Goal: Information Seeking & Learning: Learn about a topic

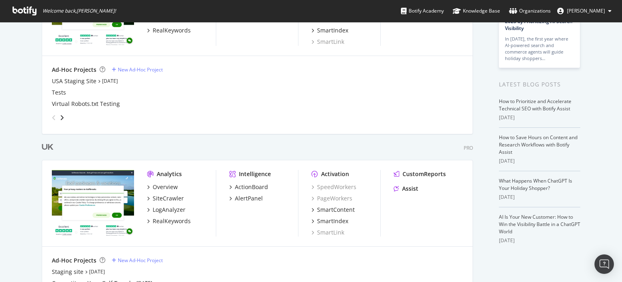
scroll to position [163, 0]
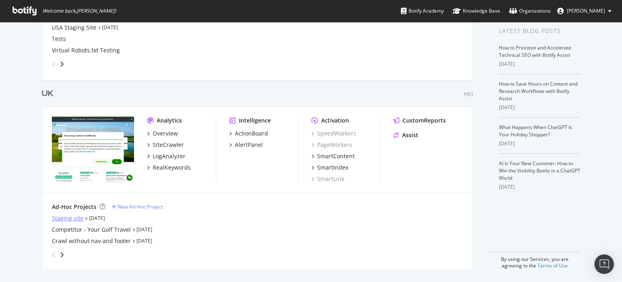
click at [67, 216] on div "Staging site" at bounding box center [68, 218] width 32 height 8
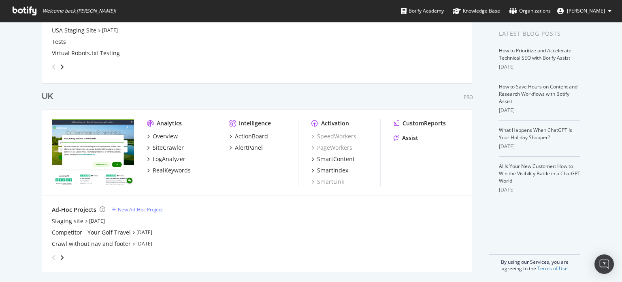
scroll to position [163, 0]
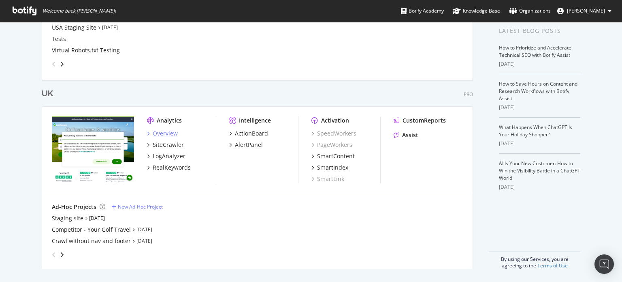
click at [168, 131] on div "Overview" at bounding box center [165, 133] width 25 height 8
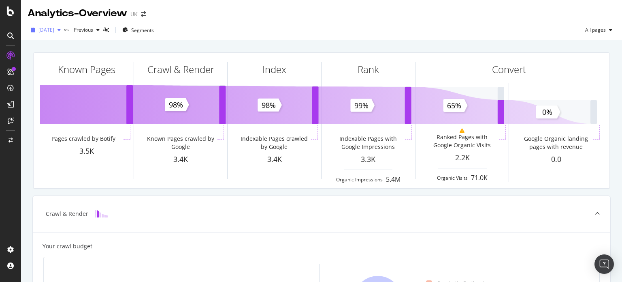
click at [64, 32] on div "button" at bounding box center [59, 30] width 10 height 5
click at [18, 8] on div at bounding box center [10, 11] width 19 height 10
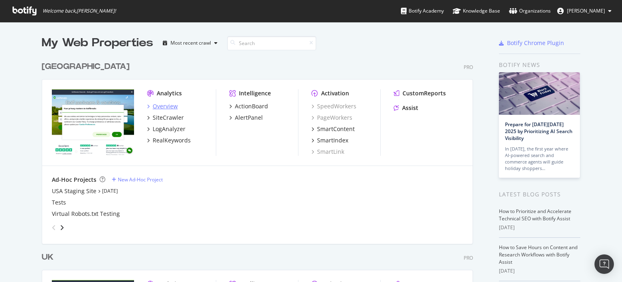
click at [159, 107] on div "Overview" at bounding box center [165, 106] width 25 height 8
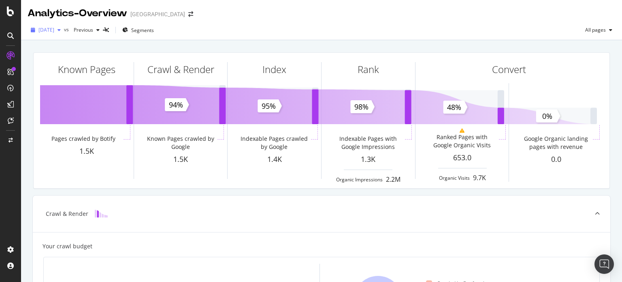
click at [64, 35] on div "[DATE]" at bounding box center [46, 30] width 36 height 12
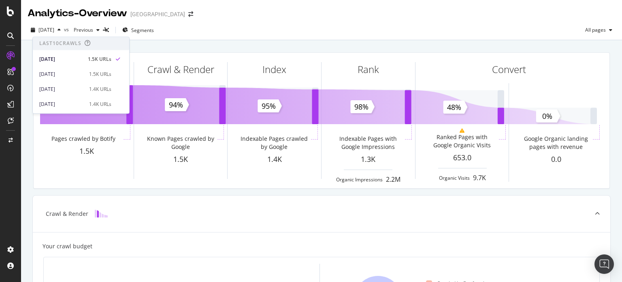
click at [218, 22] on div "[DATE] vs Previous Segments All pages" at bounding box center [321, 30] width 601 height 20
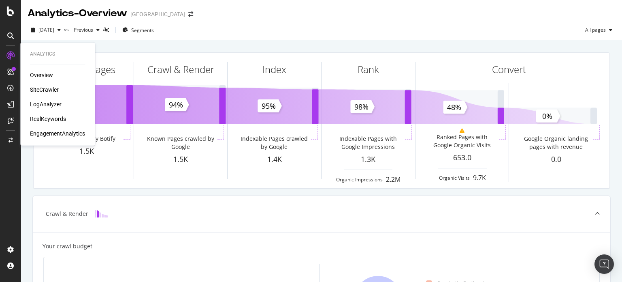
click at [31, 73] on div "Overview" at bounding box center [41, 75] width 23 height 8
click at [36, 73] on div "Overview" at bounding box center [41, 75] width 23 height 8
click at [46, 94] on div "Overview SiteCrawler LogAnalyzer RealKeywords EngagementAnalytics" at bounding box center [57, 104] width 55 height 66
click at [47, 89] on div "SiteCrawler" at bounding box center [44, 89] width 29 height 8
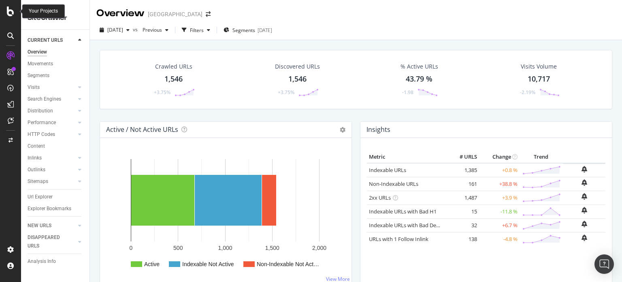
click at [12, 14] on icon at bounding box center [10, 11] width 7 height 10
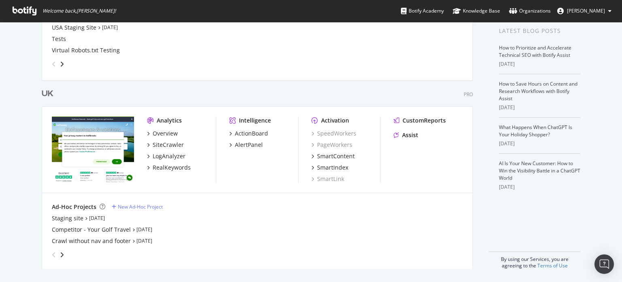
scroll to position [1, 0]
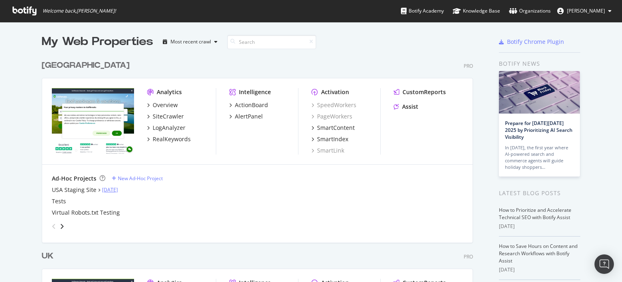
click at [117, 187] on link "[DATE]" at bounding box center [110, 189] width 16 height 7
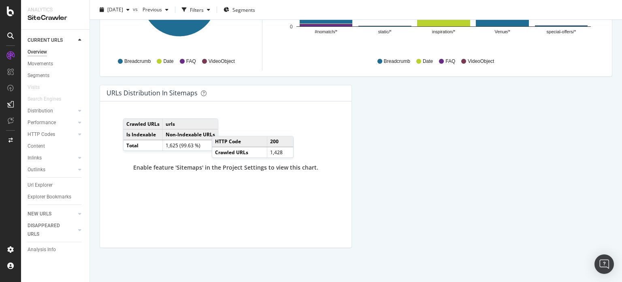
scroll to position [892, 0]
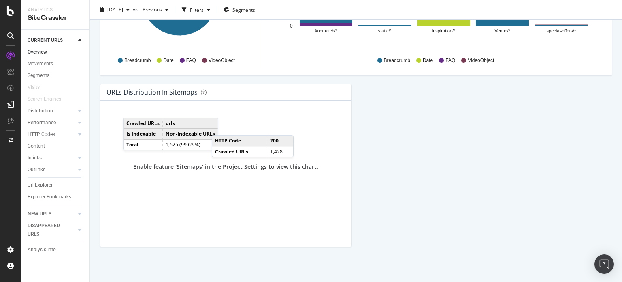
click at [206, 179] on div "Enable feature 'Sitemaps' in the Project Settings to view this chart." at bounding box center [226, 166] width 239 height 119
click at [38, 185] on div "Url Explorer" at bounding box center [40, 185] width 25 height 9
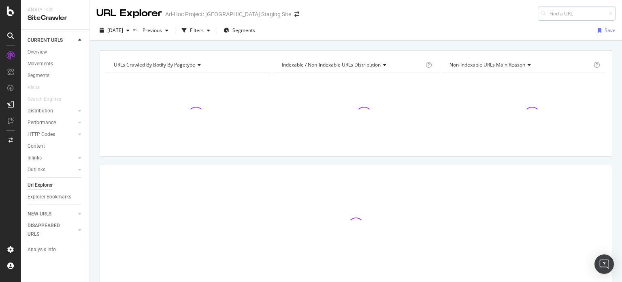
click at [545, 12] on input at bounding box center [577, 13] width 78 height 14
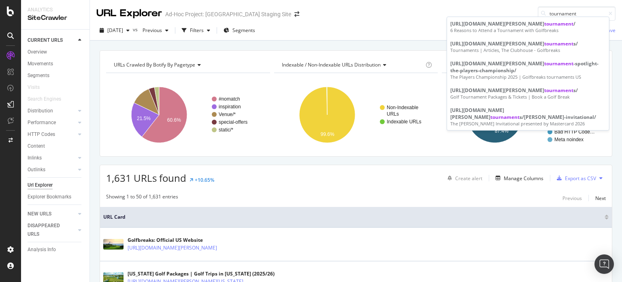
type input "tournament"
click at [44, 214] on div "NEW URLS" at bounding box center [40, 213] width 24 height 9
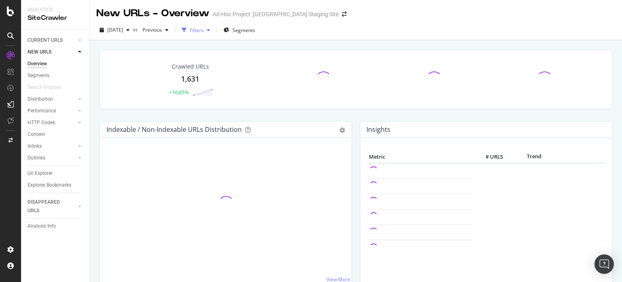
click at [187, 30] on icon "button" at bounding box center [184, 30] width 5 height 5
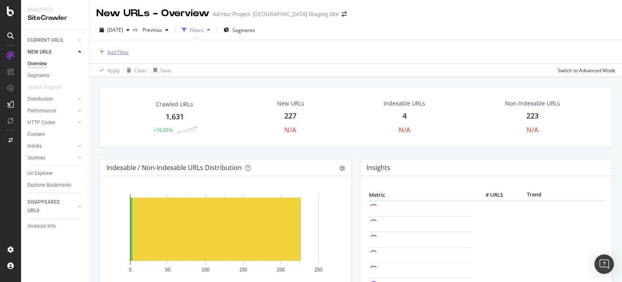
click at [115, 53] on div "Add Filter" at bounding box center [117, 52] width 21 height 7
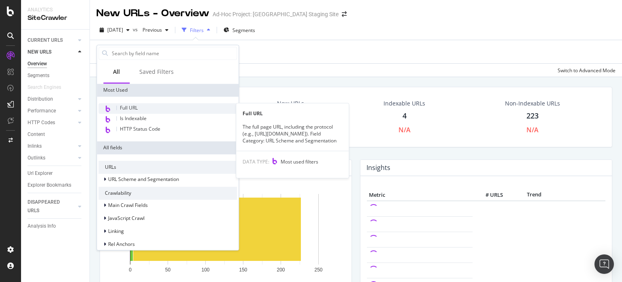
click at [135, 107] on span "Full URL" at bounding box center [129, 107] width 18 height 7
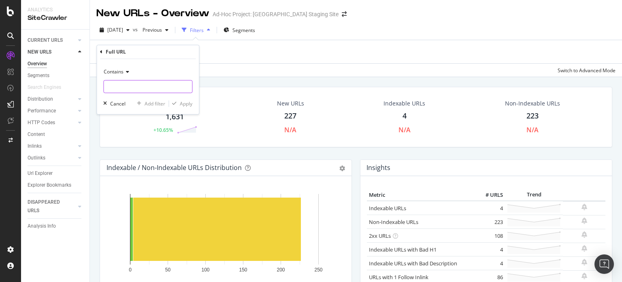
click at [130, 85] on input "text" at bounding box center [148, 86] width 88 height 13
type input "tournaments"
click at [190, 107] on div "Apply" at bounding box center [186, 103] width 13 height 7
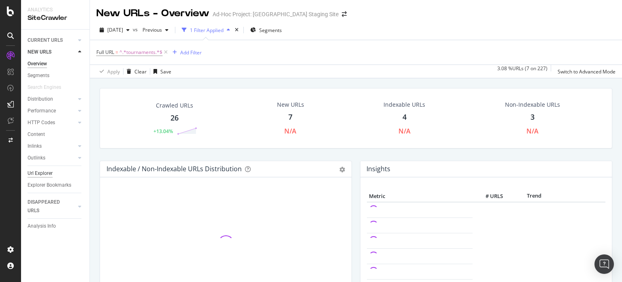
click at [39, 172] on div "Url Explorer" at bounding box center [40, 173] width 25 height 9
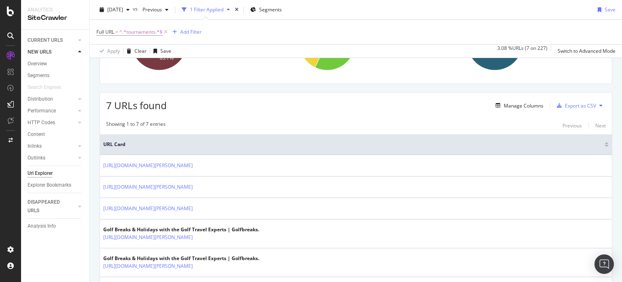
scroll to position [151, 0]
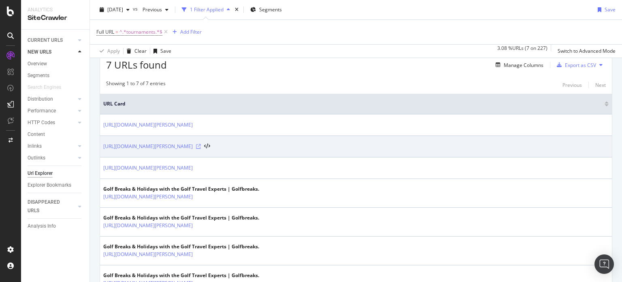
click at [201, 144] on icon at bounding box center [198, 146] width 5 height 5
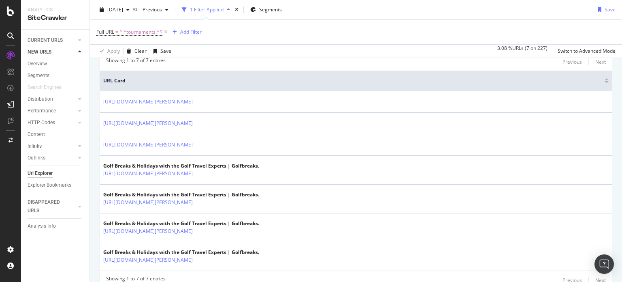
scroll to position [208, 0]
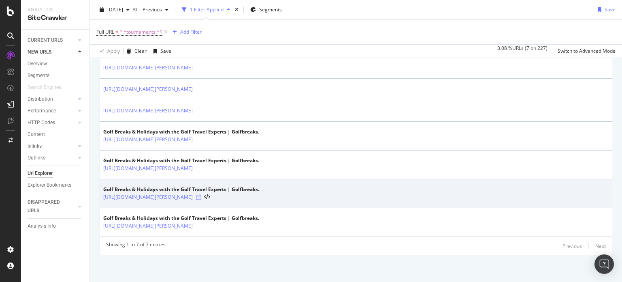
click at [201, 197] on icon at bounding box center [198, 196] width 5 height 5
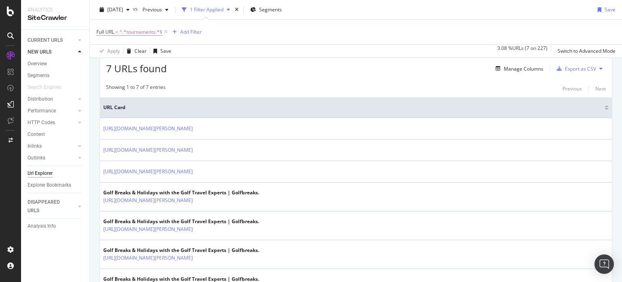
scroll to position [87, 0]
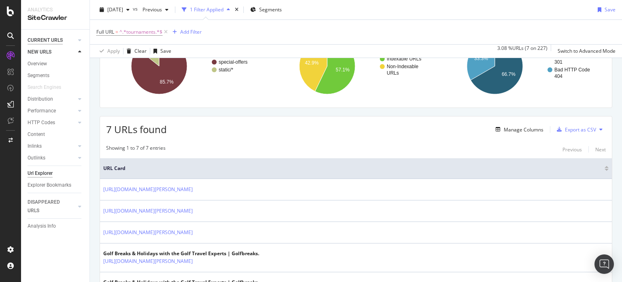
click at [49, 40] on div "CURRENT URLS" at bounding box center [45, 40] width 35 height 9
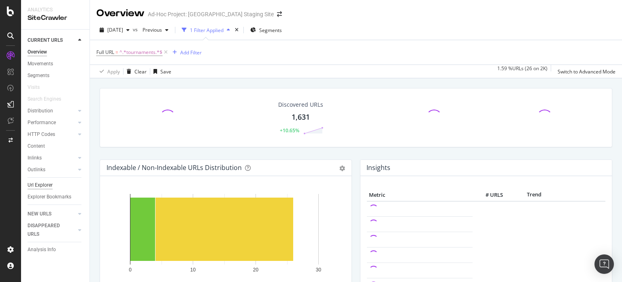
click at [52, 181] on div "Url Explorer" at bounding box center [40, 185] width 25 height 9
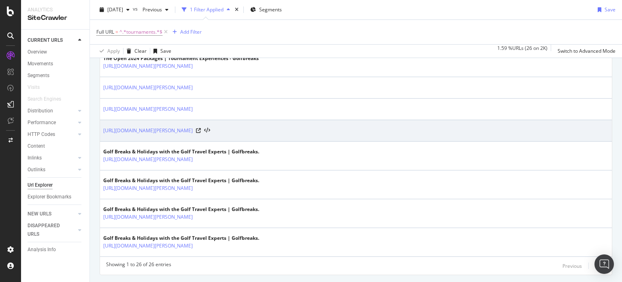
scroll to position [810, 0]
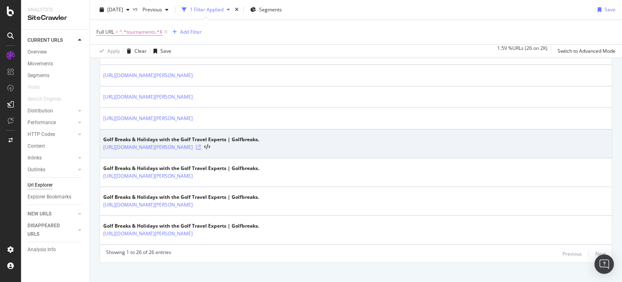
click at [201, 145] on icon at bounding box center [198, 147] width 5 height 5
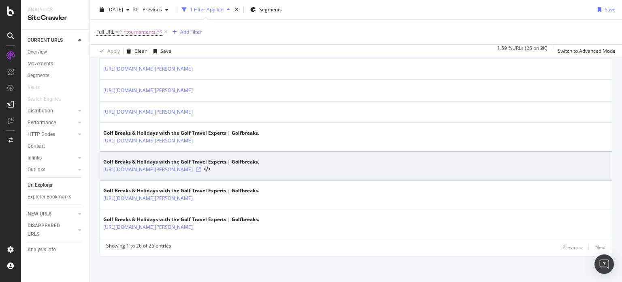
click at [201, 167] on icon at bounding box center [198, 169] width 5 height 5
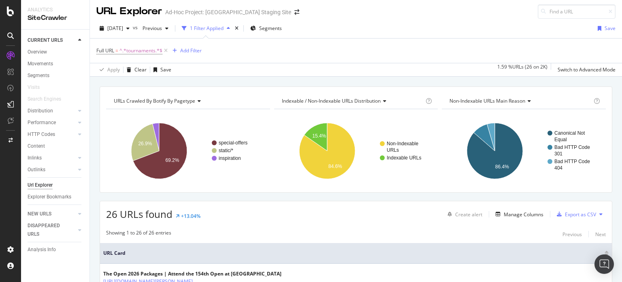
scroll to position [0, 0]
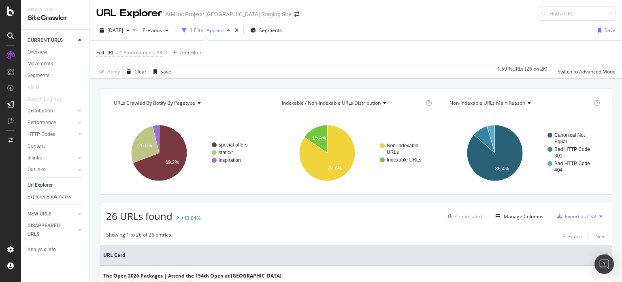
click at [541, 13] on icon at bounding box center [543, 13] width 5 height 5
click at [540, 13] on div at bounding box center [543, 14] width 11 height 6
click at [559, 13] on input at bounding box center [577, 13] width 78 height 14
paste input "[URL][DOMAIN_NAME][PERSON_NAME][PERSON_NAME]"
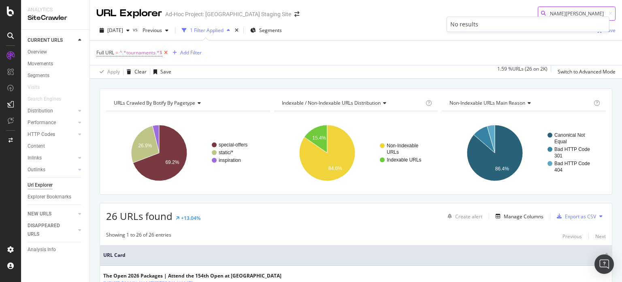
type input "[URL][DOMAIN_NAME][PERSON_NAME][PERSON_NAME]"
click at [168, 50] on icon at bounding box center [165, 53] width 7 height 8
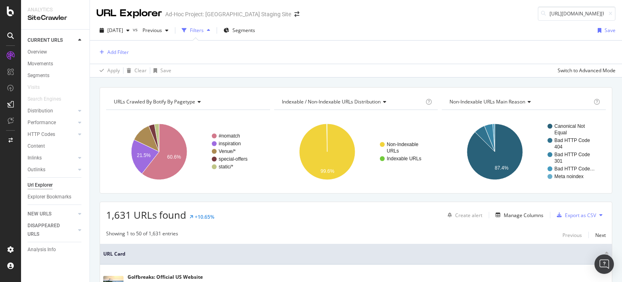
click at [589, 3] on div "URL Explorer Ad-Hoc Project: [GEOGRAPHIC_DATA] Staging Site [URL][DOMAIN_NAME][…" at bounding box center [356, 10] width 532 height 21
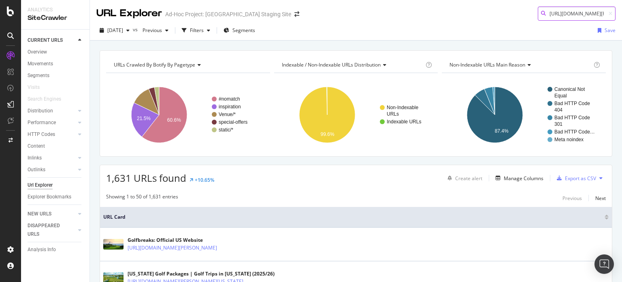
click at [586, 9] on input "[URL][DOMAIN_NAME][PERSON_NAME][PERSON_NAME]" at bounding box center [577, 13] width 78 height 14
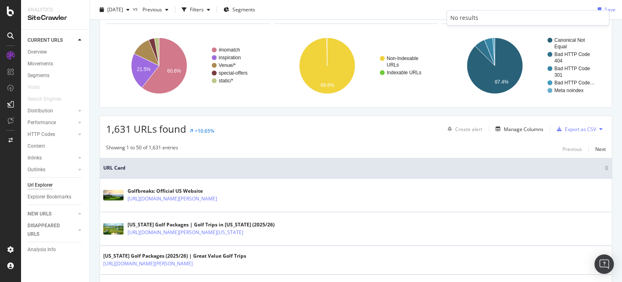
scroll to position [162, 0]
